Goal: Transaction & Acquisition: Subscribe to service/newsletter

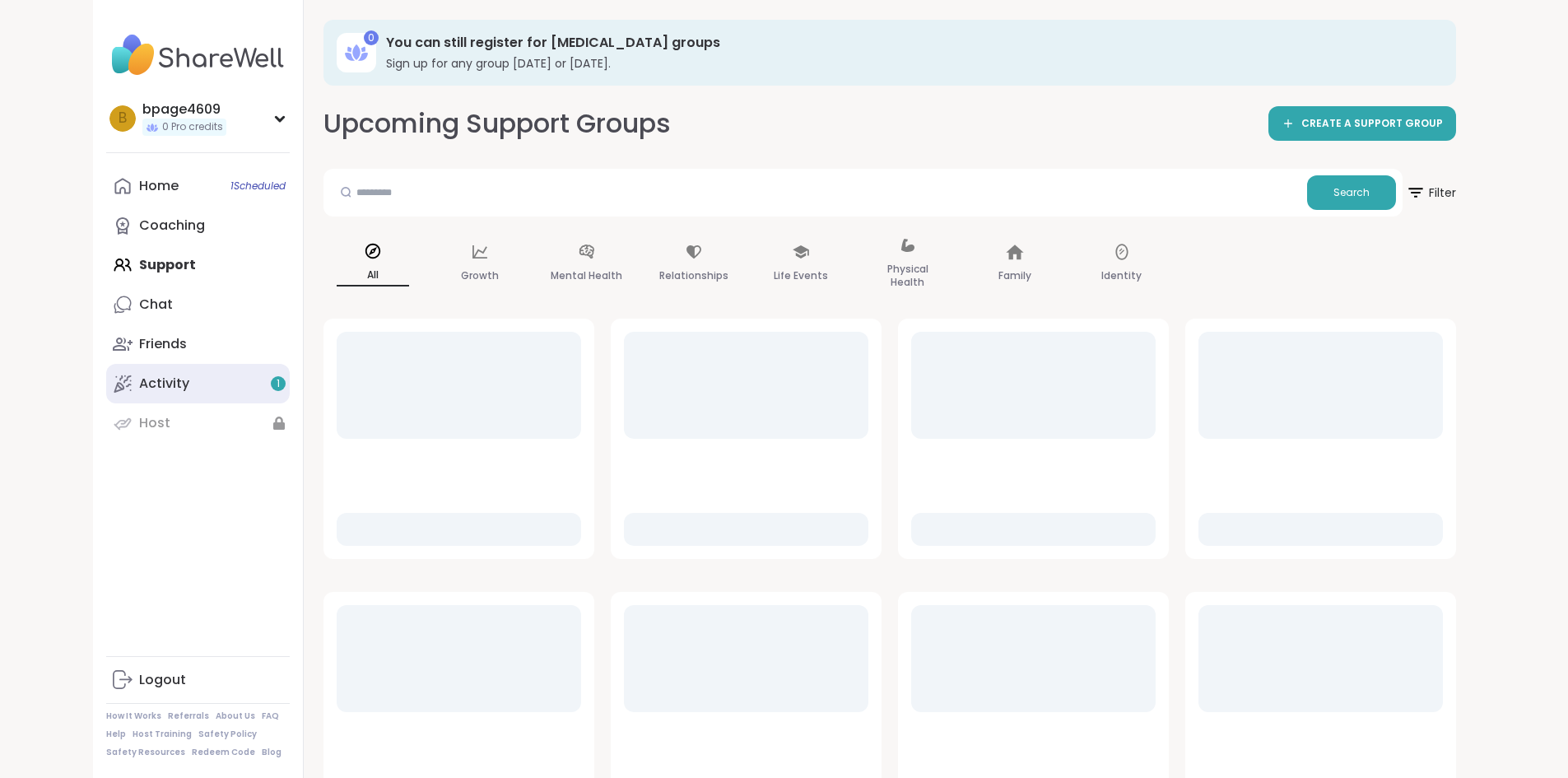
click at [139, 373] on link "Activity 1" at bounding box center [197, 383] width 183 height 39
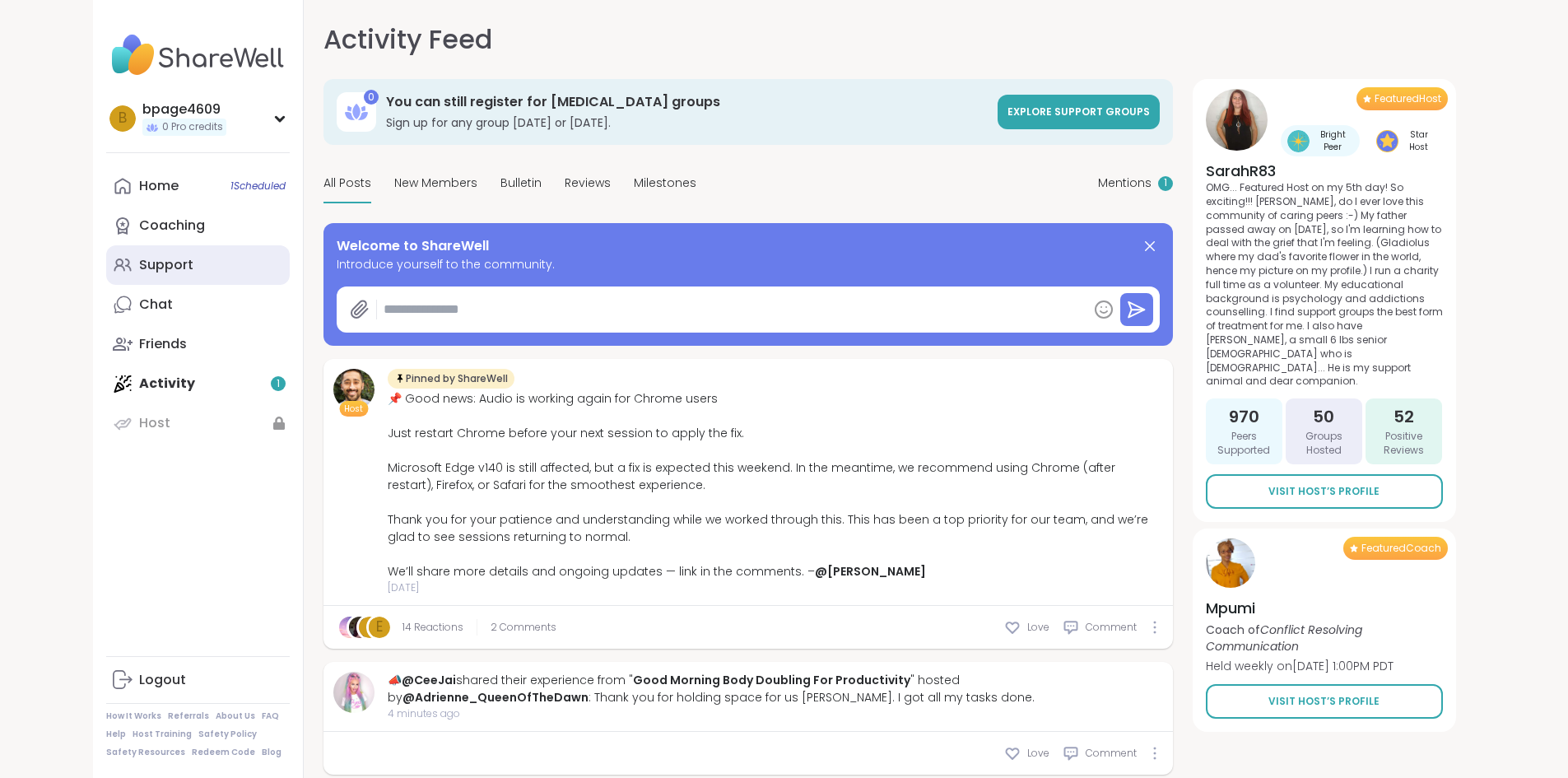
type textarea "*"
click at [109, 239] on link "Coaching" at bounding box center [197, 225] width 183 height 39
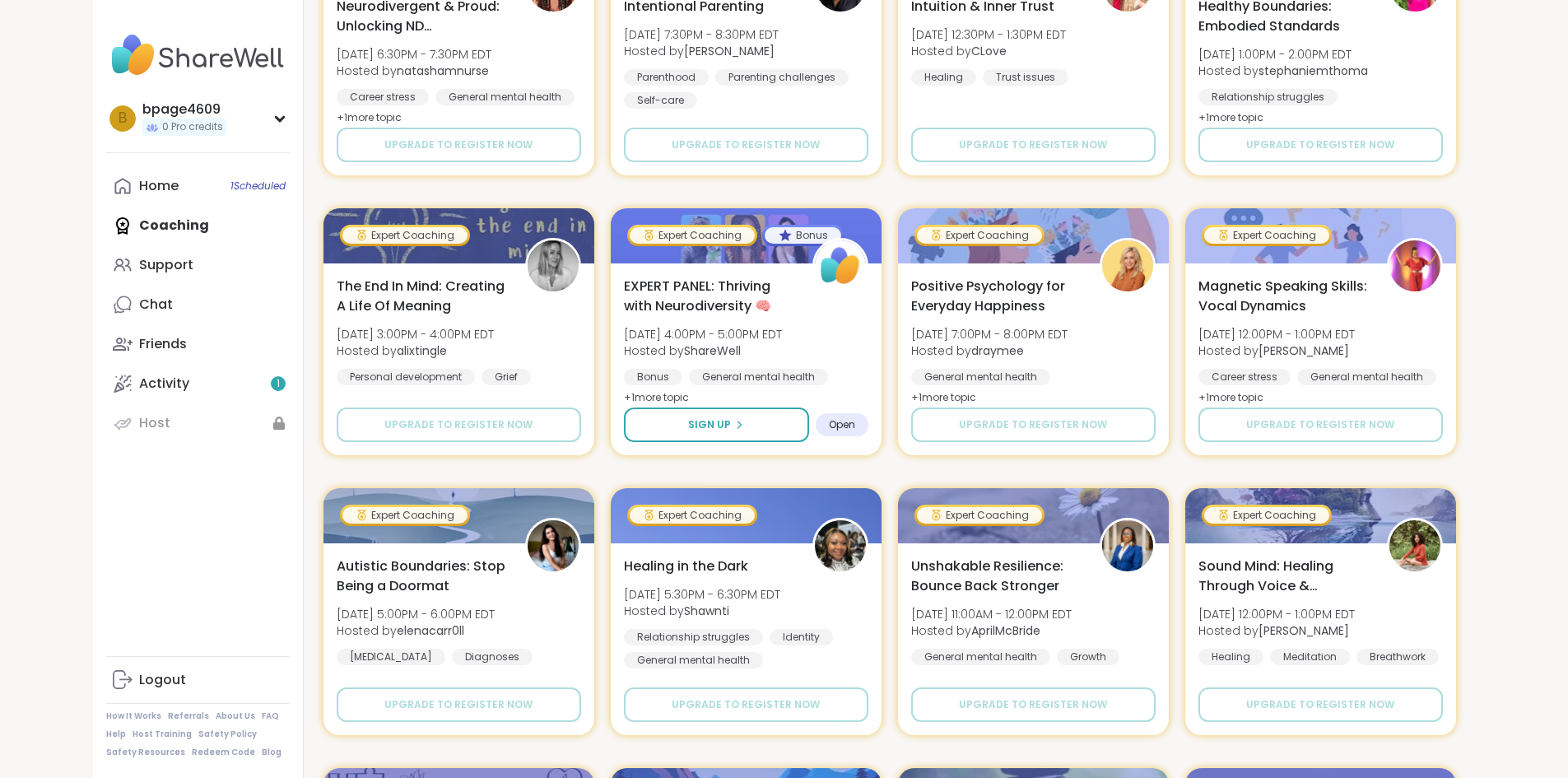
scroll to position [741, 0]
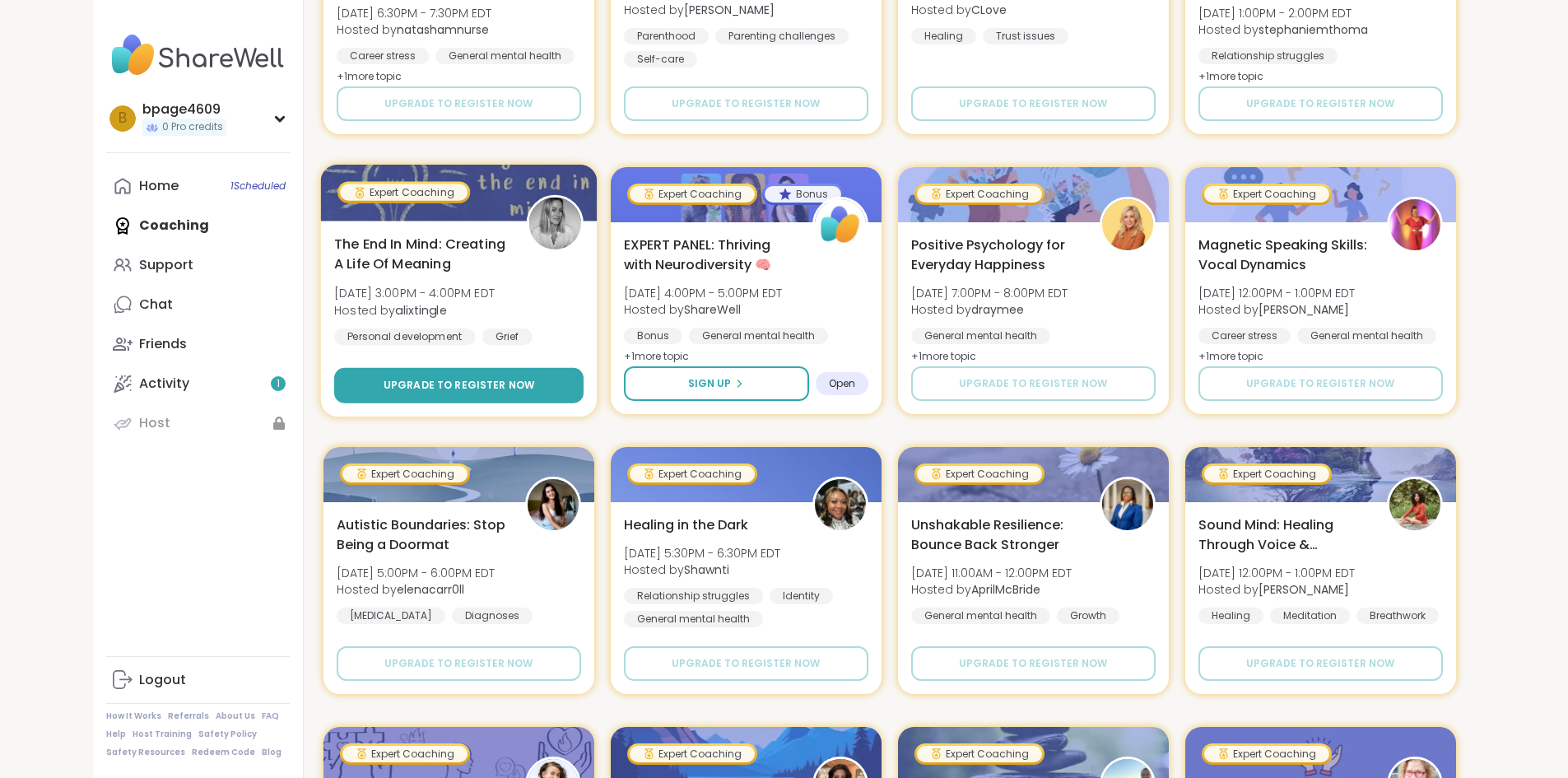
click at [463, 392] on button "Upgrade to register now" at bounding box center [459, 386] width 250 height 35
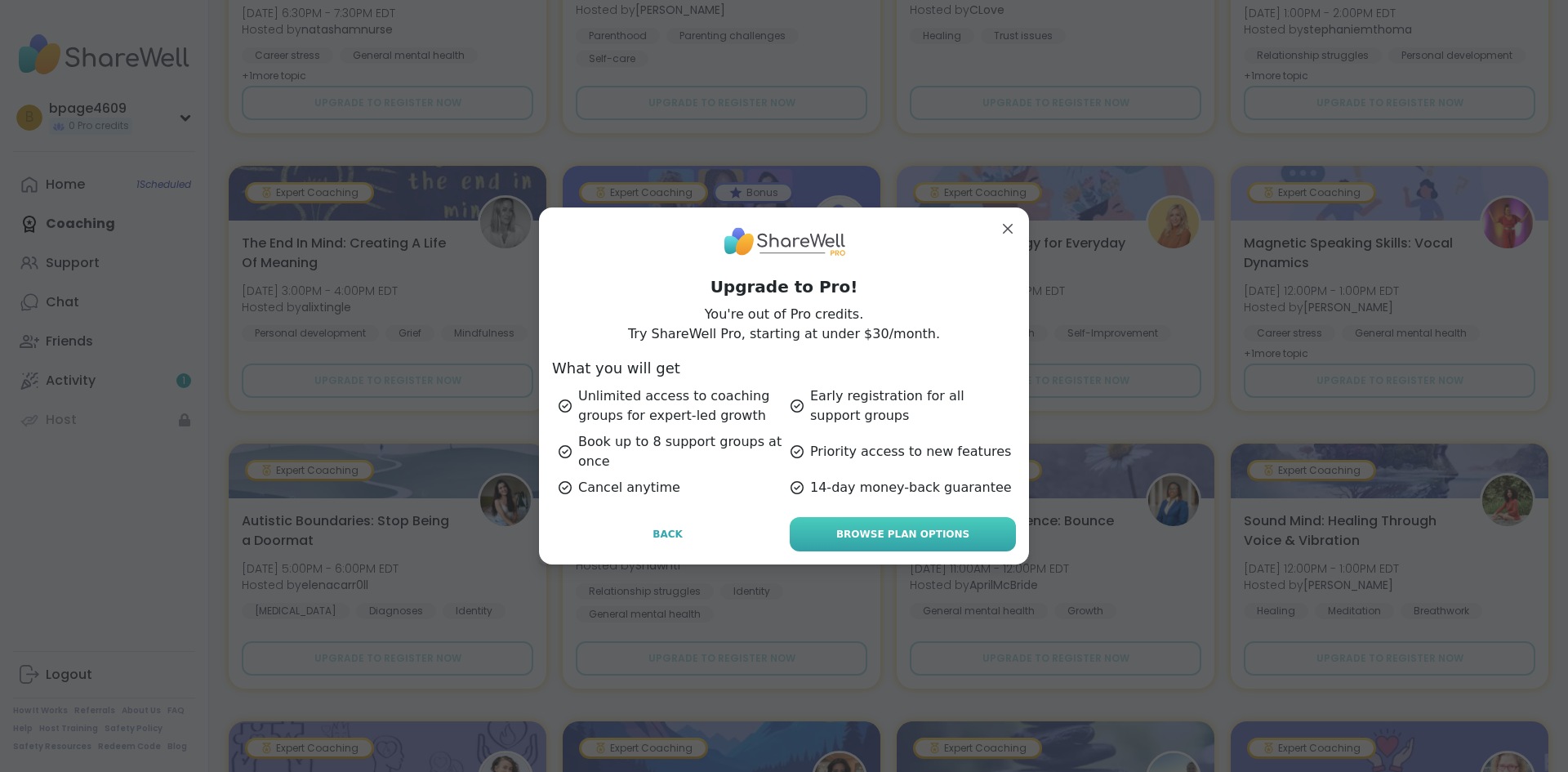
click at [842, 535] on span "Browse Plan Options" at bounding box center [903, 534] width 133 height 15
